Goal: Task Accomplishment & Management: Use online tool/utility

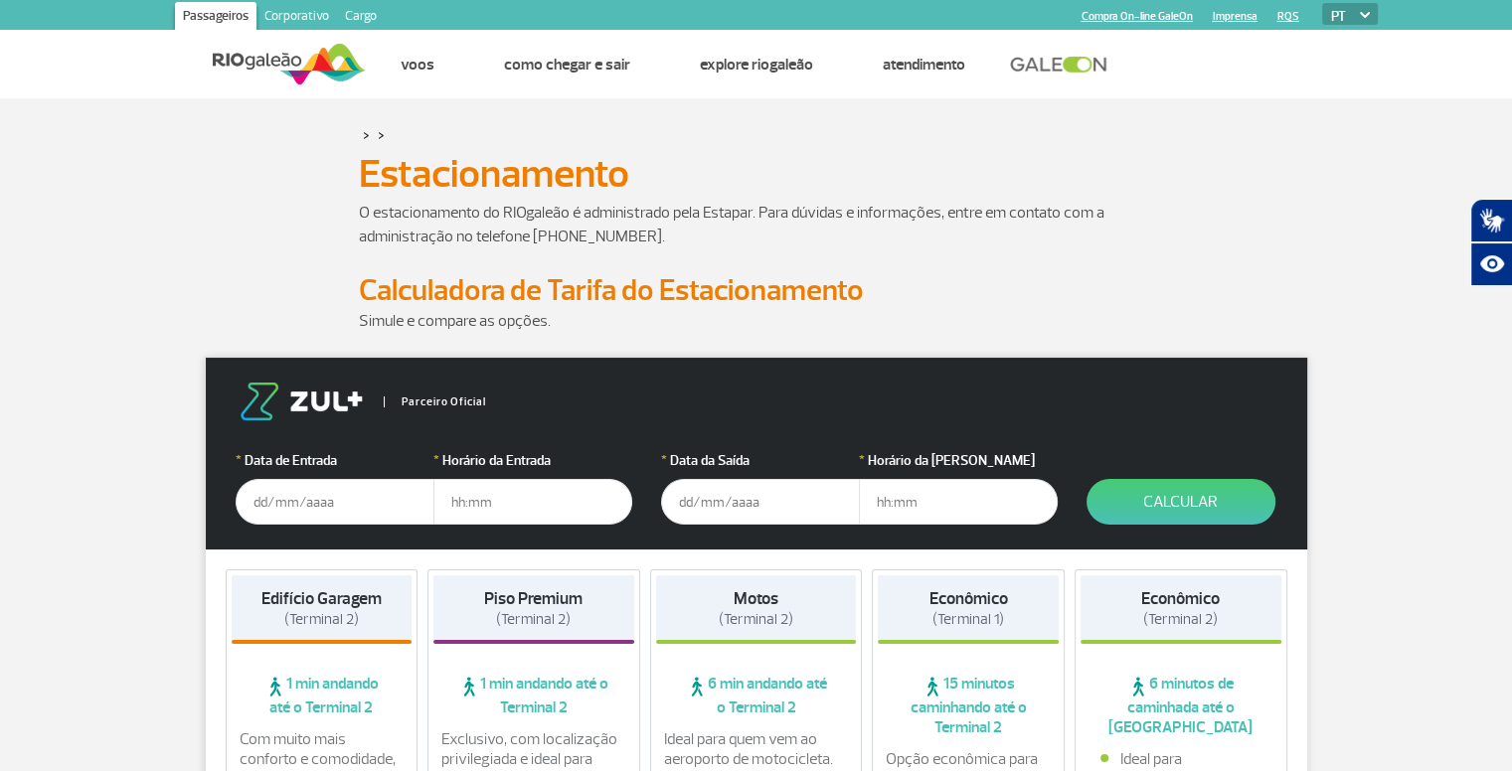
click at [282, 502] on input "text" at bounding box center [335, 502] width 199 height 46
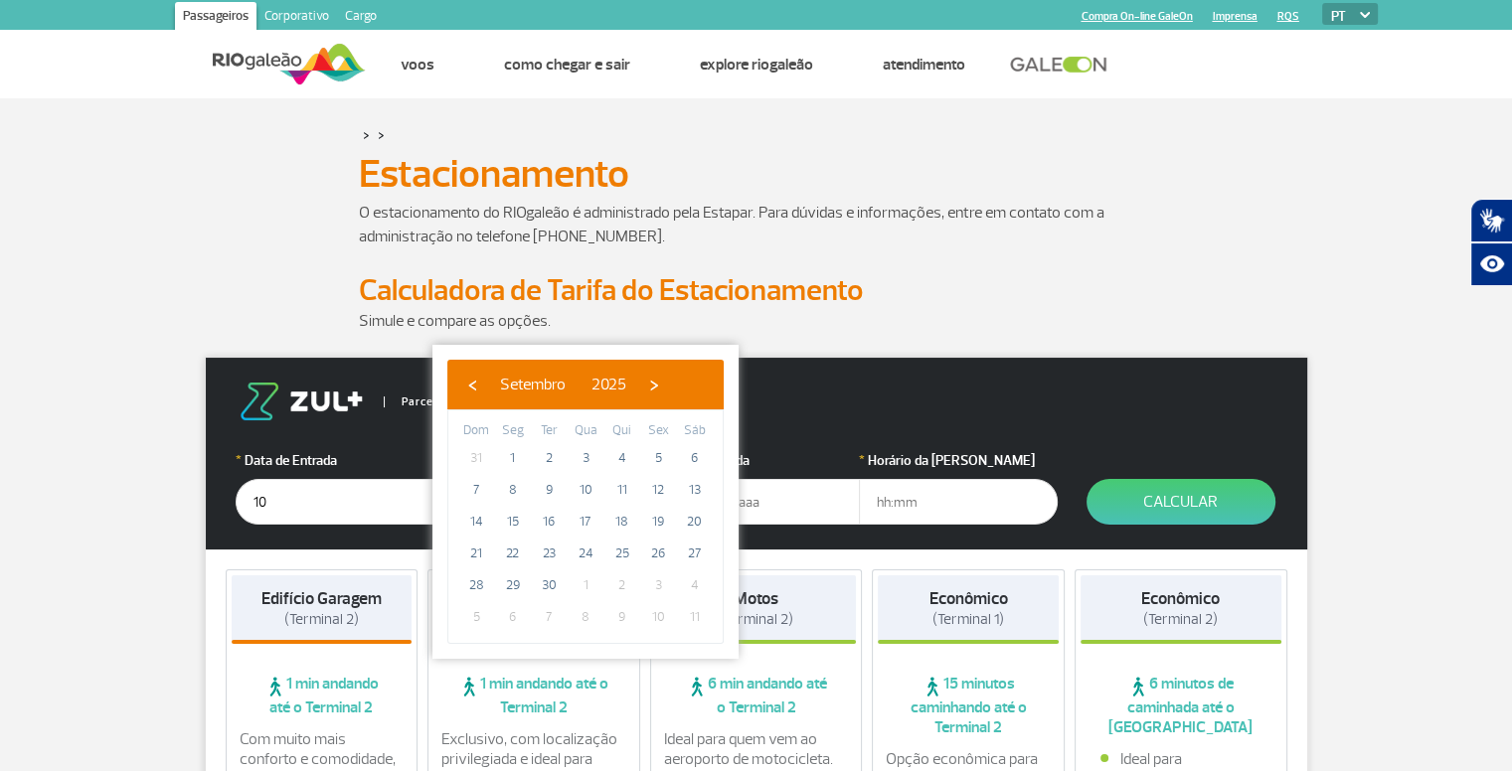
type input "1"
click at [669, 383] on span "›" at bounding box center [654, 385] width 30 height 30
click at [672, 383] on span "›" at bounding box center [657, 385] width 30 height 30
click at [664, 383] on span "›" at bounding box center [649, 385] width 30 height 30
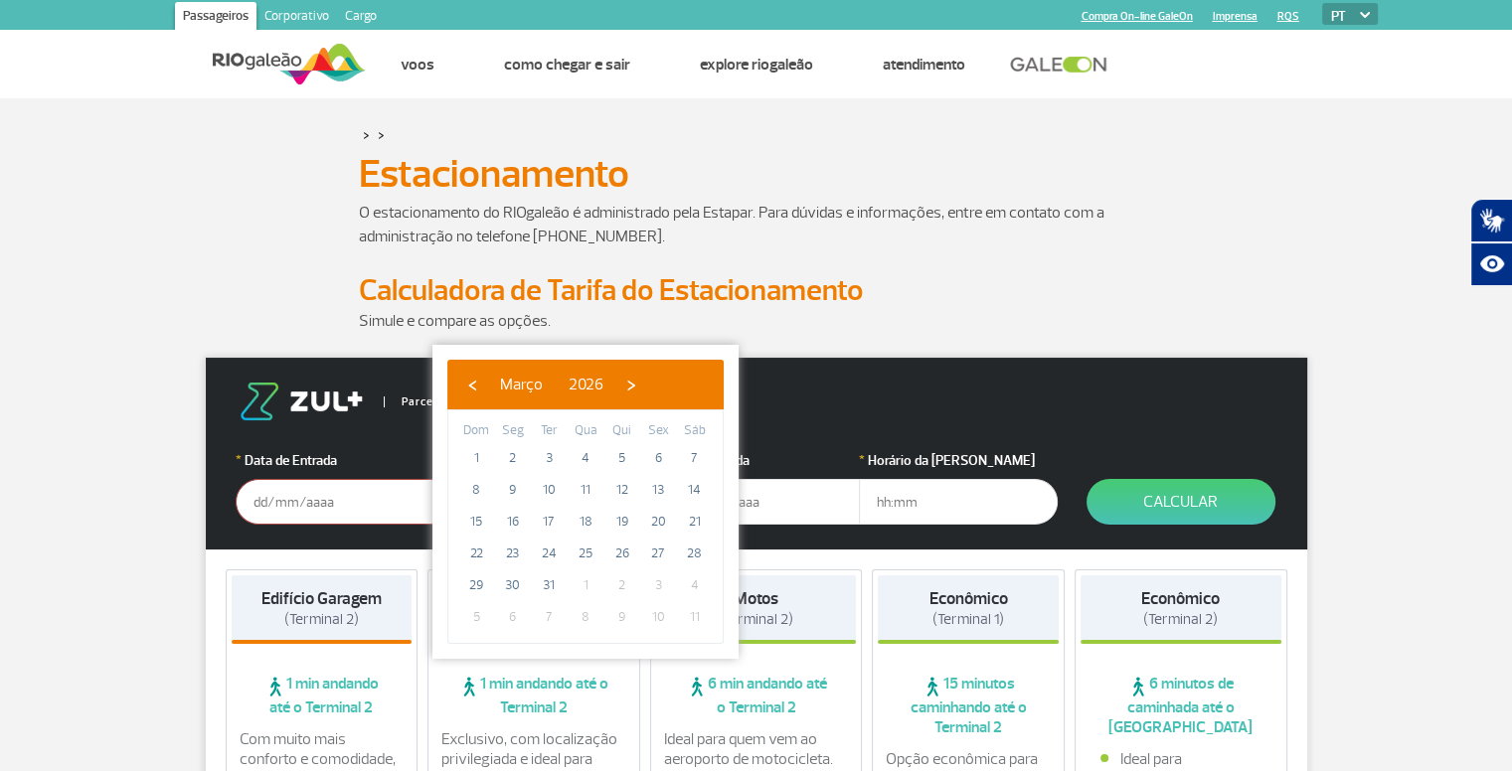
click at [646, 383] on span "›" at bounding box center [631, 385] width 30 height 30
click at [633, 383] on span "›" at bounding box center [618, 385] width 30 height 30
click at [473, 522] on span "10" at bounding box center [476, 522] width 32 height 32
type input "[DATE]"
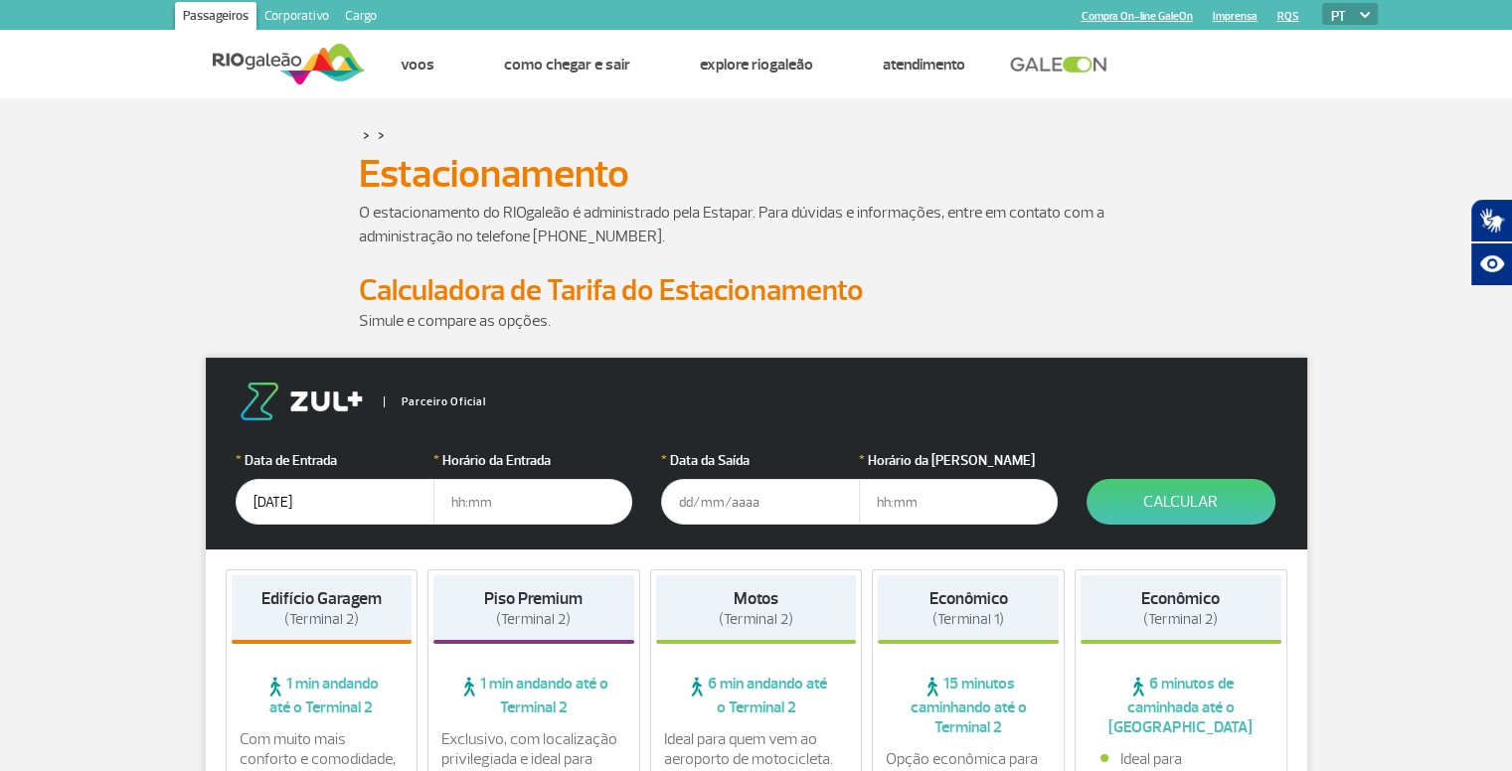
click at [476, 507] on input "text" at bounding box center [532, 502] width 199 height 46
type input "23:00"
click at [764, 506] on input "text" at bounding box center [760, 502] width 199 height 46
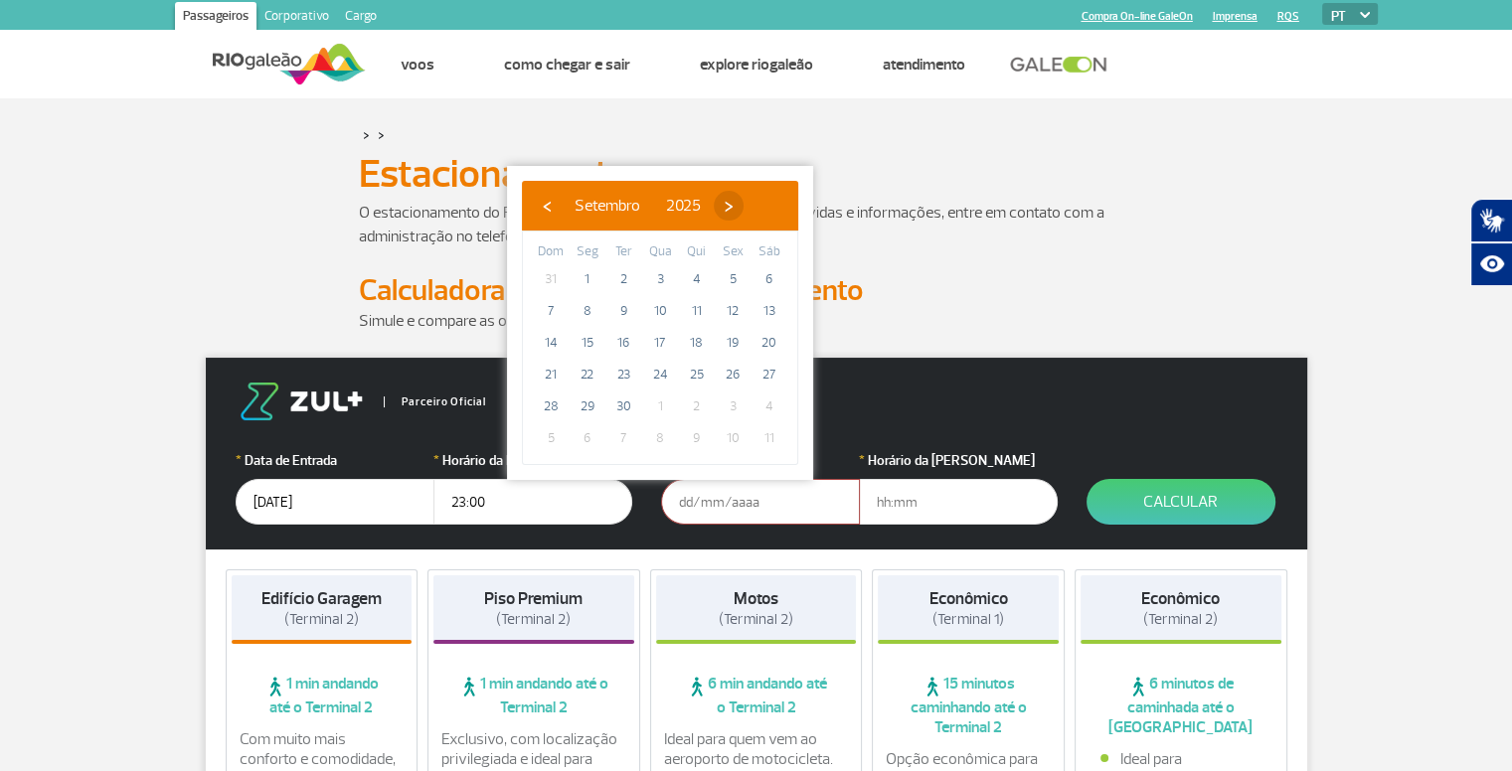
click at [743, 216] on span "›" at bounding box center [729, 206] width 30 height 30
click at [731, 216] on span "›" at bounding box center [717, 206] width 30 height 30
click at [746, 216] on span "›" at bounding box center [732, 206] width 30 height 30
click at [724, 216] on span "›" at bounding box center [709, 206] width 30 height 30
click at [738, 216] on span "›" at bounding box center [724, 206] width 30 height 30
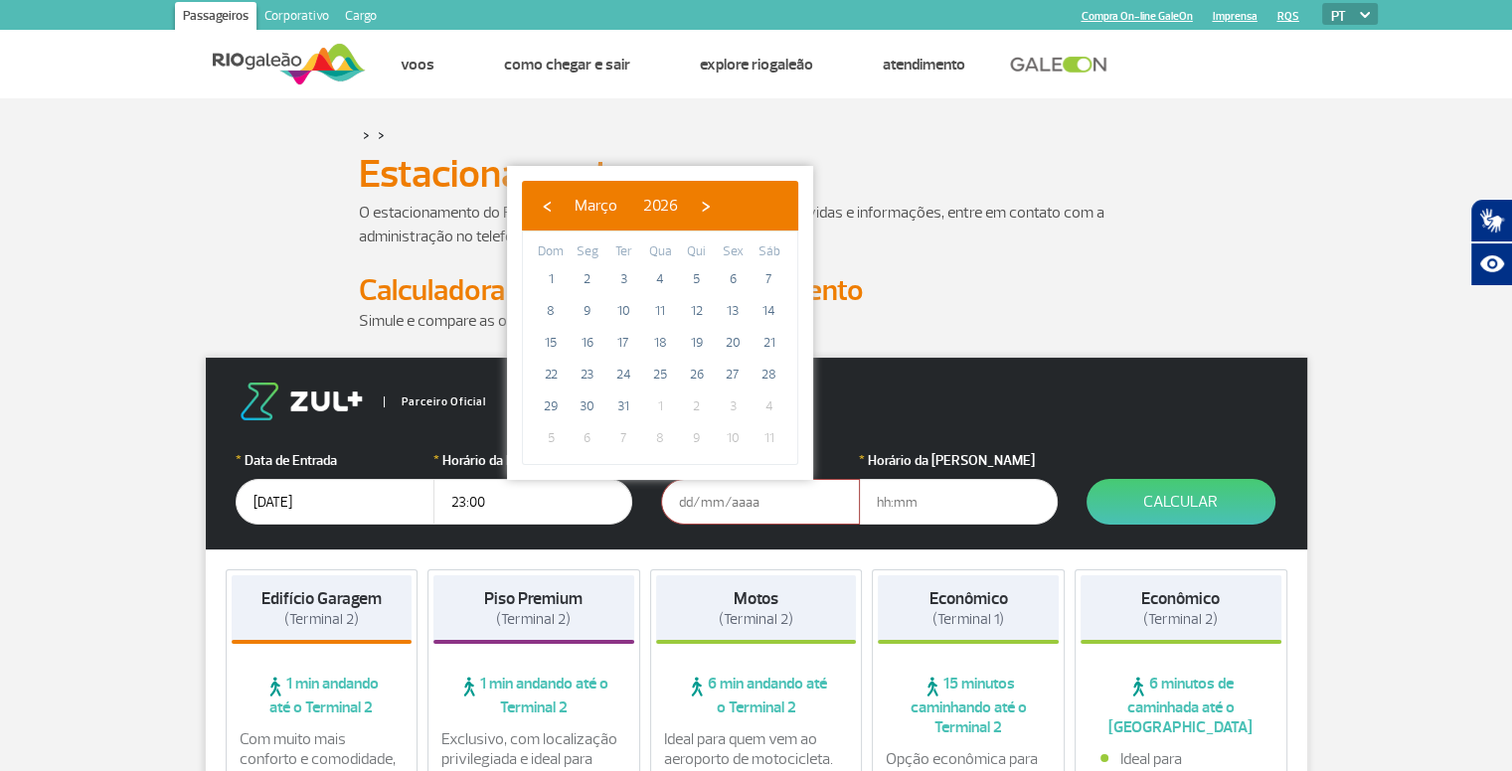
click at [721, 216] on span "›" at bounding box center [706, 206] width 30 height 30
click at [708, 216] on span "›" at bounding box center [693, 206] width 30 height 30
click at [711, 216] on span "›" at bounding box center [696, 206] width 30 height 30
click at [541, 196] on span "‹" at bounding box center [547, 206] width 30 height 30
click at [753, 342] on span "16" at bounding box center [769, 343] width 32 height 32
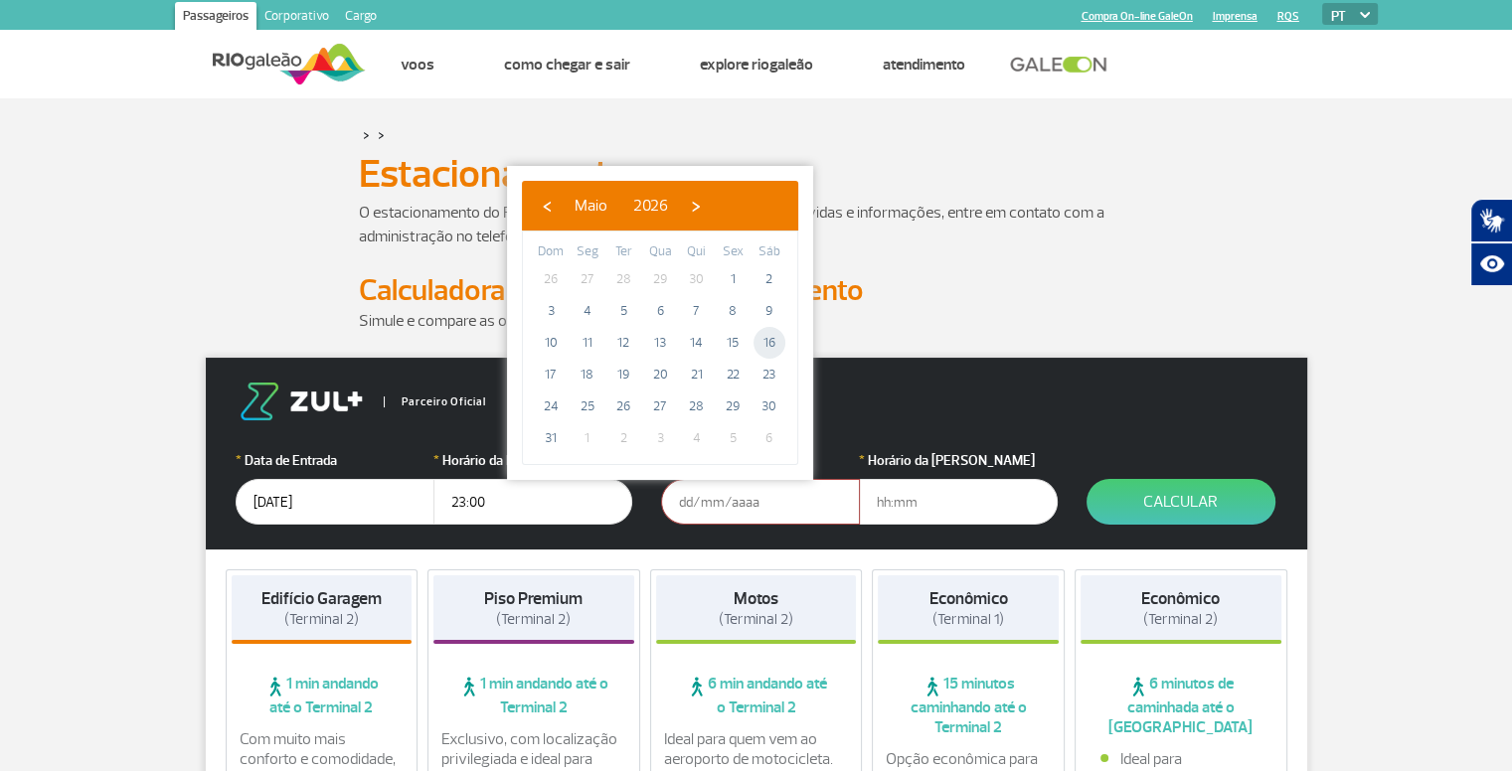
type input "[DATE]"
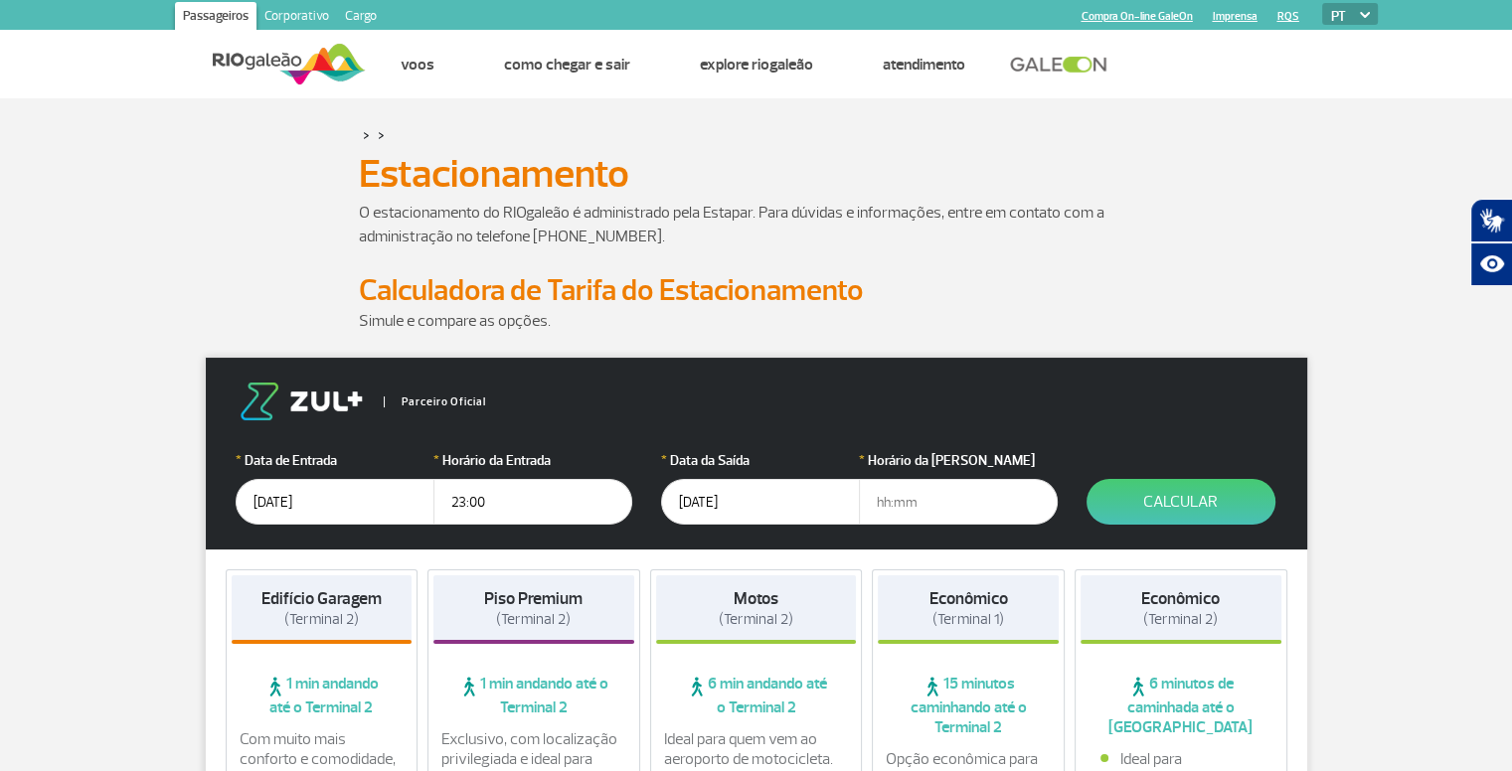
click at [892, 497] on input "text" at bounding box center [958, 502] width 199 height 46
type input "07:00"
click at [1130, 498] on button "Calcular" at bounding box center [1180, 502] width 189 height 46
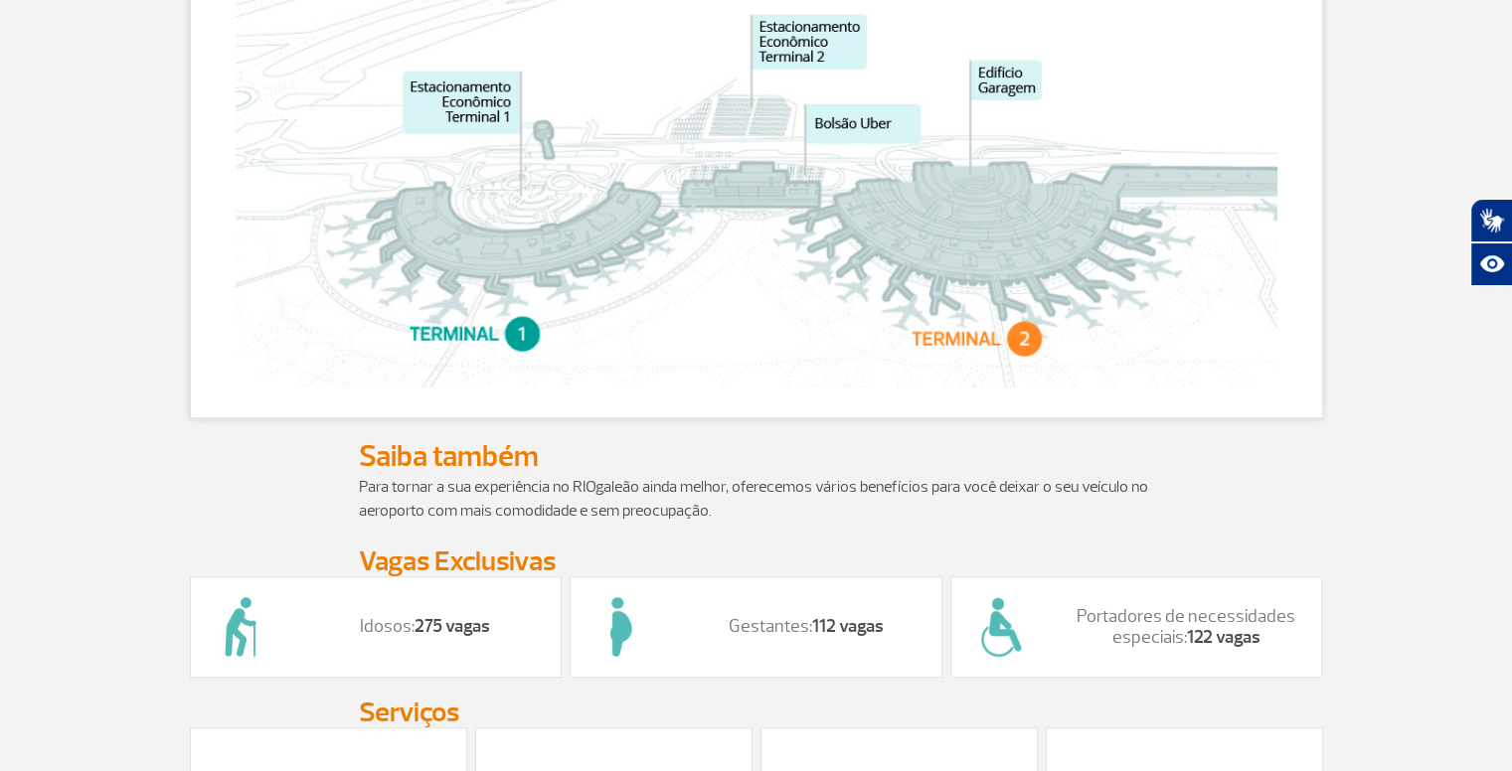
scroll to position [1093, 0]
